Goal: Find specific page/section: Find specific page/section

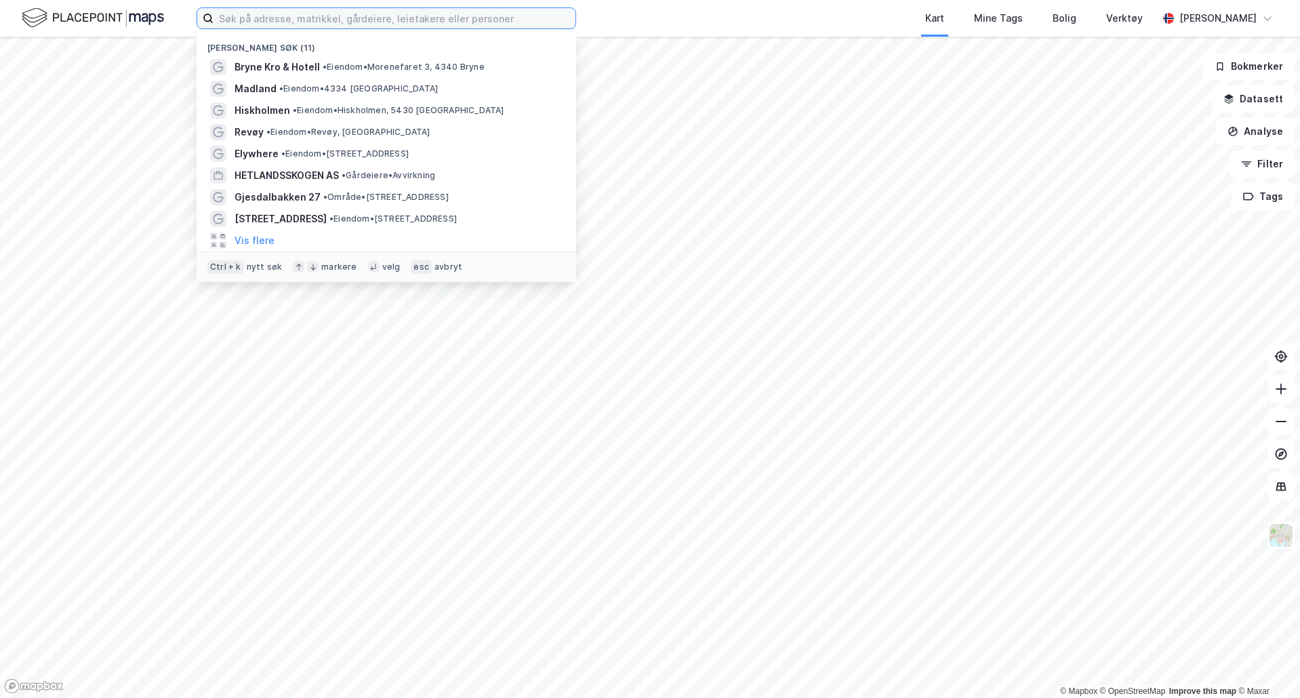
click at [250, 22] on input at bounding box center [394, 18] width 362 height 20
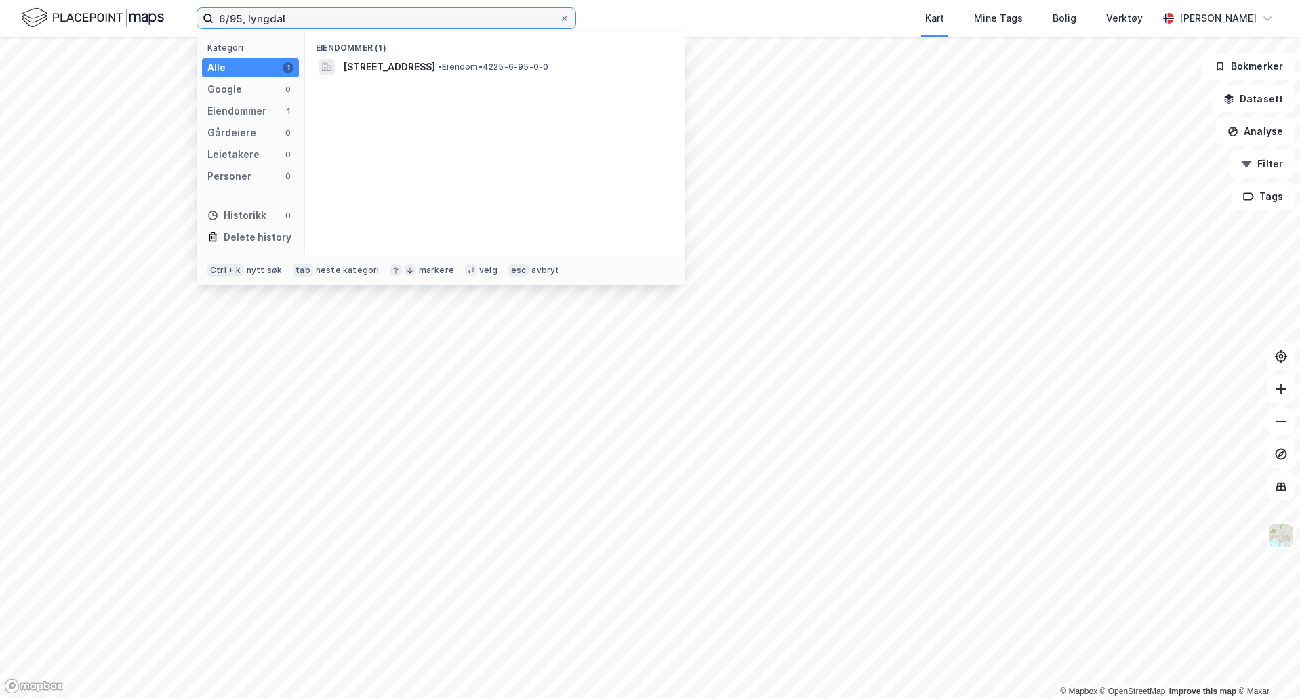
type input "6/95, lyngdal"
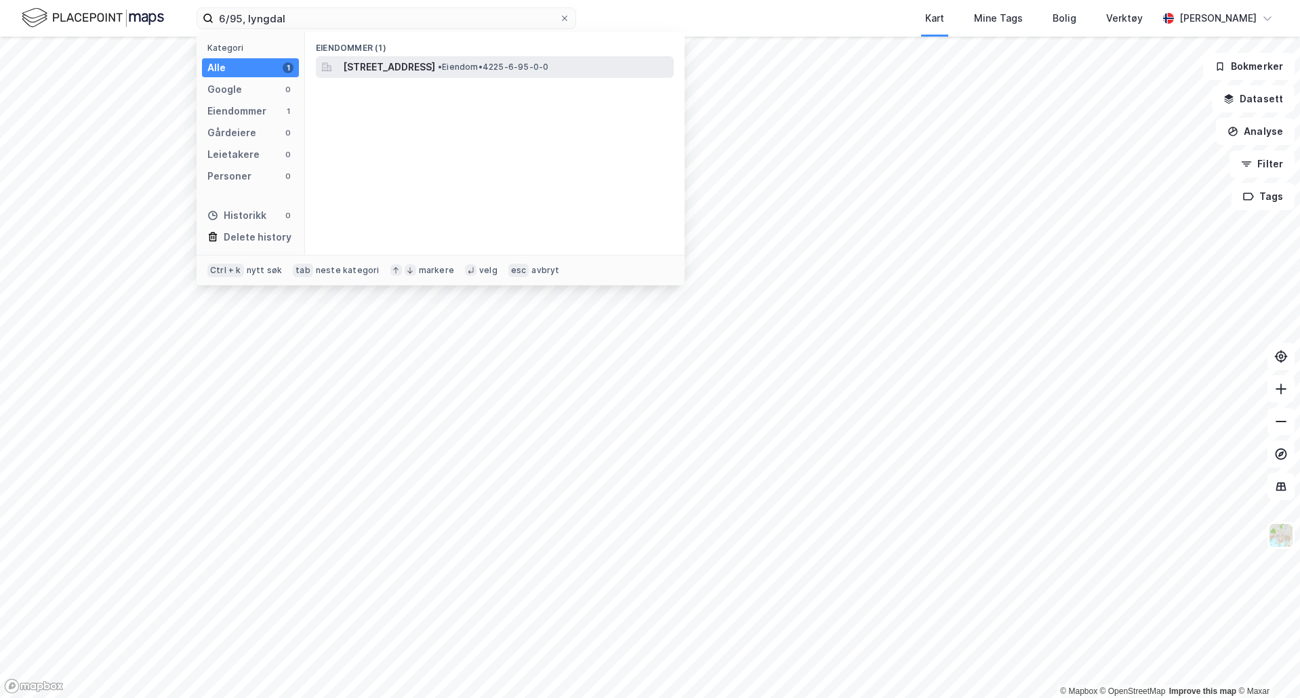
click at [398, 61] on span "[STREET_ADDRESS]" at bounding box center [389, 67] width 92 height 16
